Goal: Find specific page/section: Find specific page/section

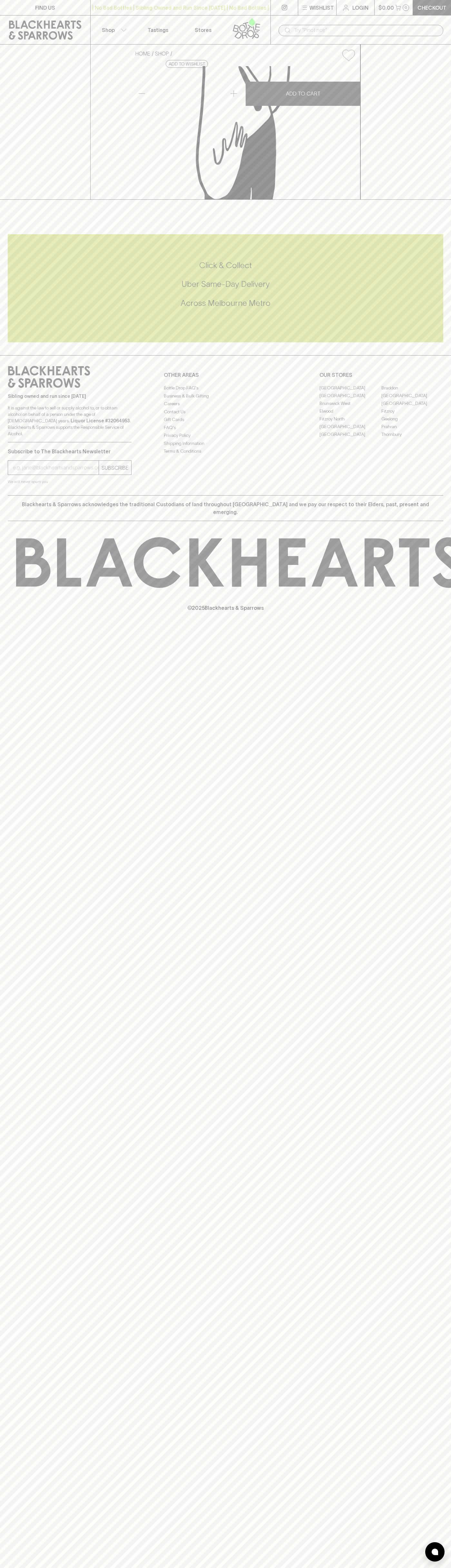
click at [363, 13] on link "Login" at bounding box center [355, 8] width 38 height 15
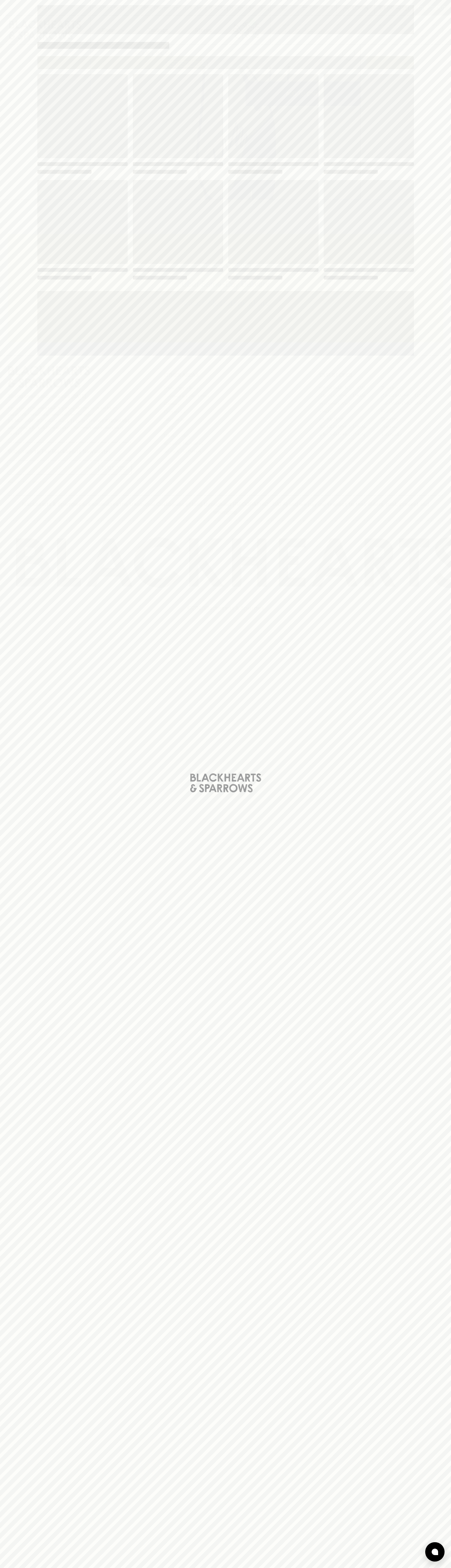
click at [430, 1070] on div "Loading" at bounding box center [225, 784] width 451 height 1568
click at [433, 1567] on html "FIND US | No Bad Bottles | Sibling Owned and Run Since 2006 | No Bad Bottles | …" at bounding box center [225, 784] width 451 height 1568
click at [6, 1567] on html "FIND US | No Bad Bottles | Sibling Owned and Run Since 2006 | No Bad Bottles | …" at bounding box center [225, 784] width 451 height 1568
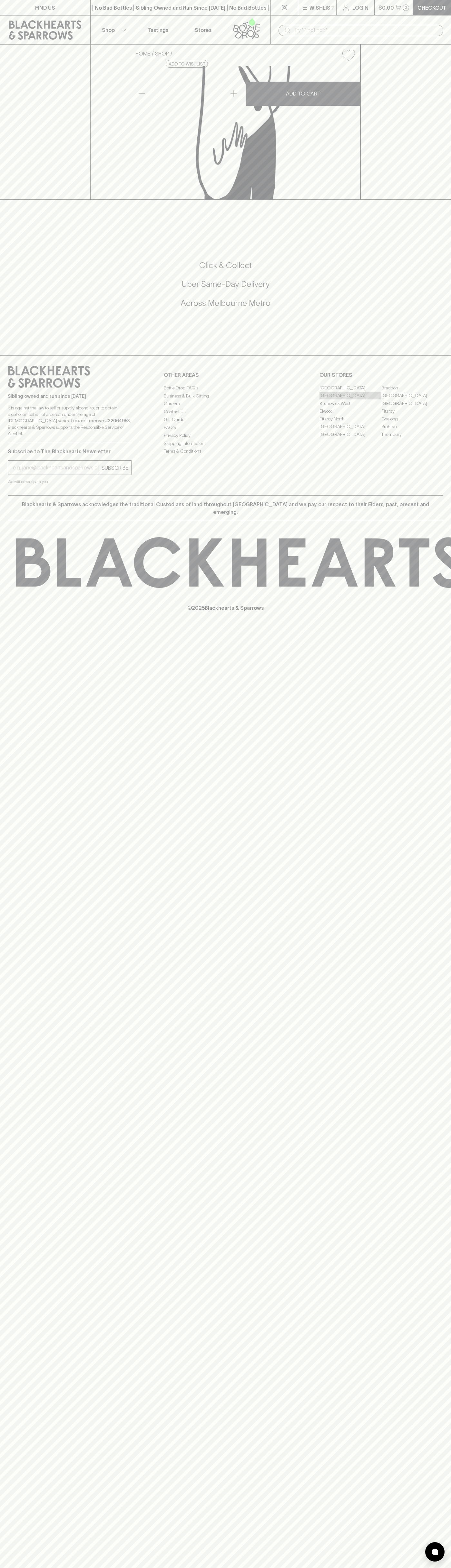
click at [350, 400] on link "[GEOGRAPHIC_DATA]" at bounding box center [350, 395] width 62 height 8
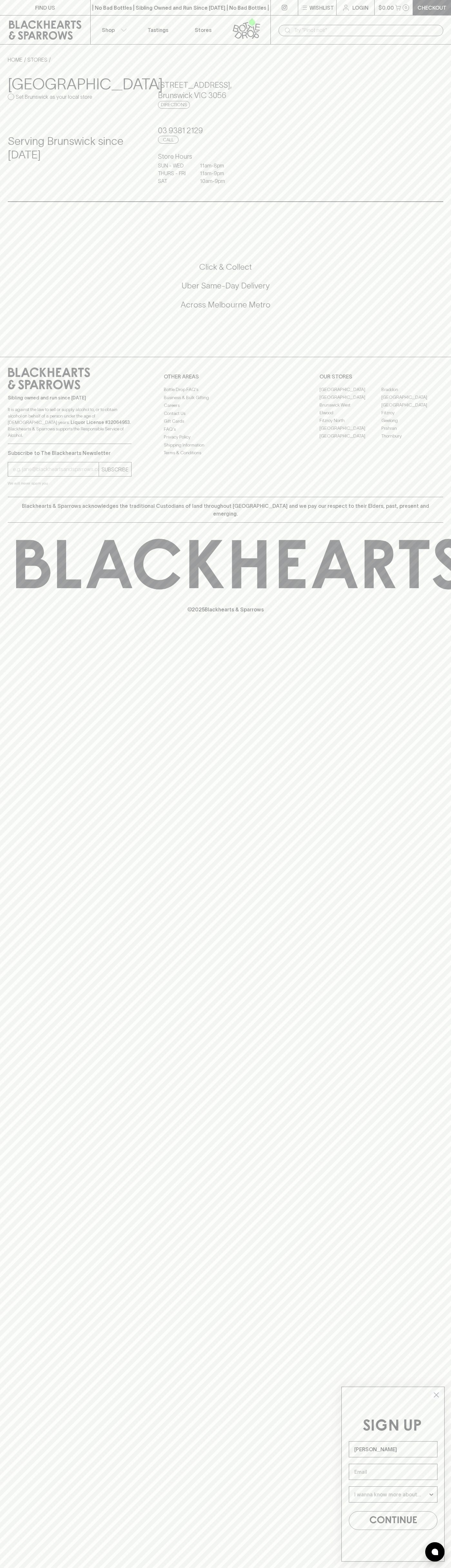
type input "[PERSON_NAME]"
